Goal: Find specific page/section: Find specific page/section

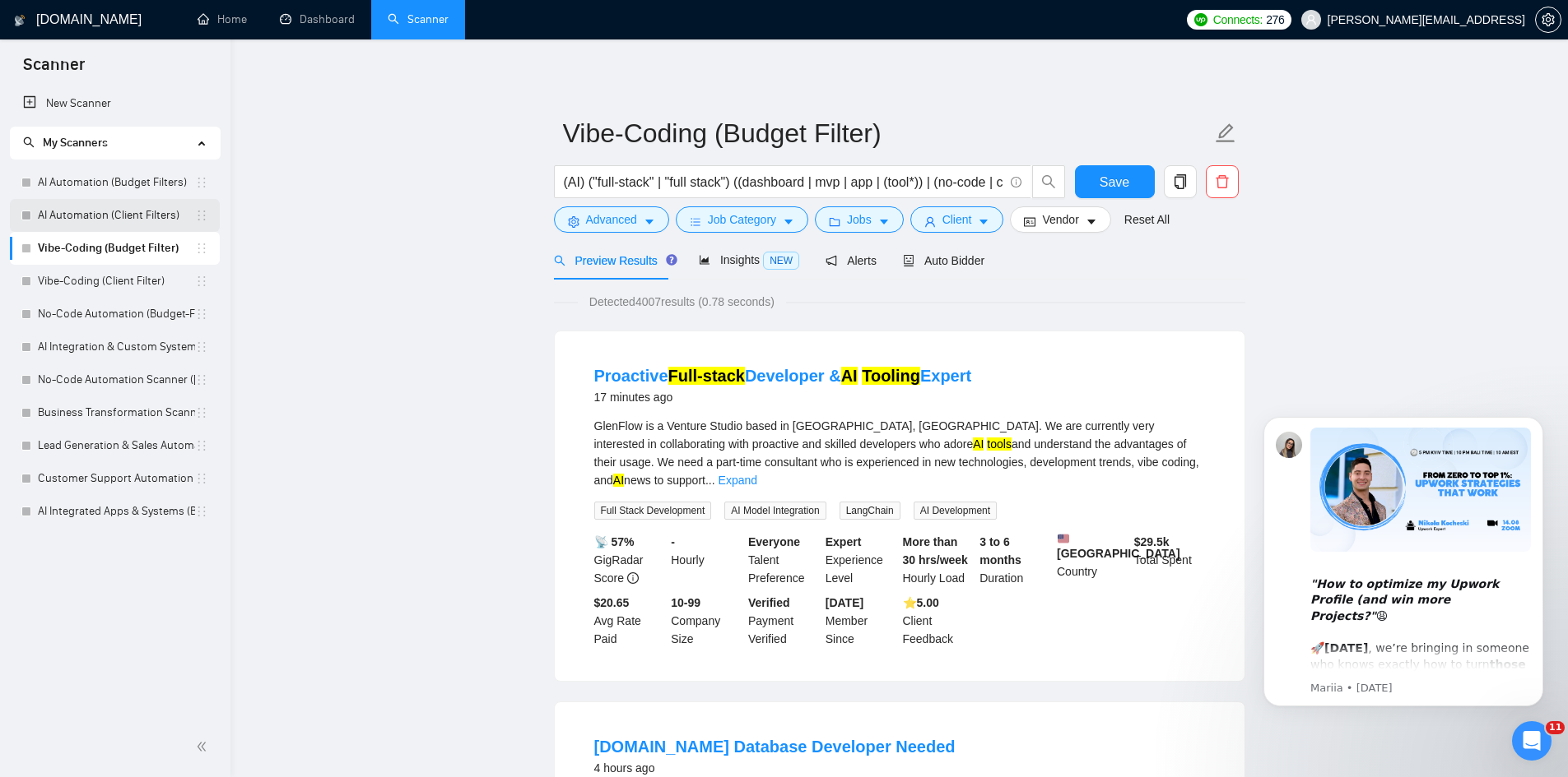
click at [127, 219] on link "AI Automation (Client Filters)" at bounding box center [117, 215] width 157 height 33
